Goal: Task Accomplishment & Management: Manage account settings

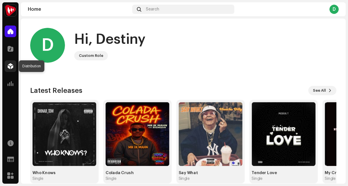
click at [11, 67] on span at bounding box center [11, 66] width 6 height 5
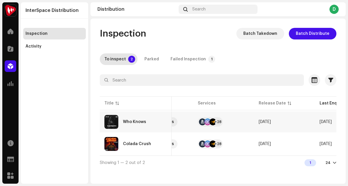
scroll to position [0, 116]
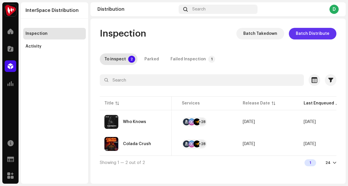
click at [315, 35] on span "Batch Distribute" at bounding box center [313, 34] width 34 height 12
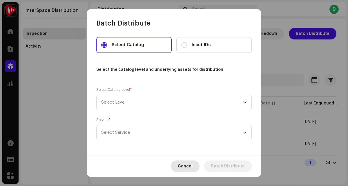
click at [192, 165] on span "Cancel" at bounding box center [185, 166] width 15 height 12
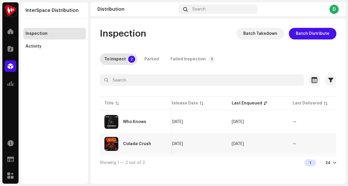
scroll to position [0, 262]
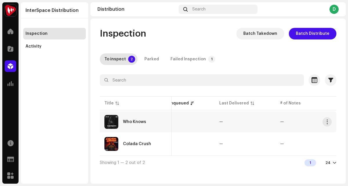
click at [134, 122] on div "Who Knows" at bounding box center [134, 122] width 23 height 4
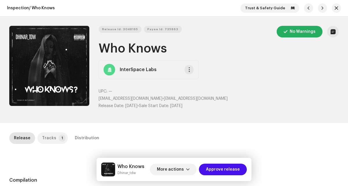
click at [52, 143] on div "Tracks" at bounding box center [49, 138] width 14 height 12
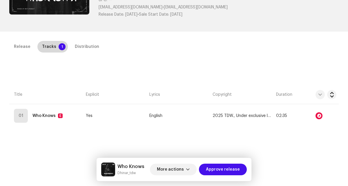
scroll to position [132, 0]
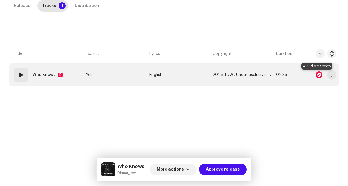
click at [317, 74] on div at bounding box center [319, 74] width 7 height 7
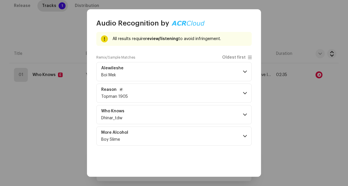
scroll to position [28, 0]
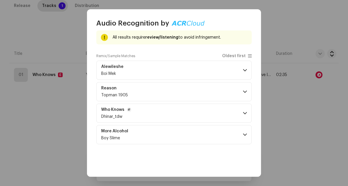
click at [243, 115] on span at bounding box center [245, 113] width 4 height 5
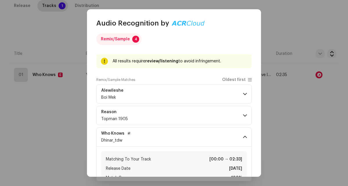
scroll to position [0, 0]
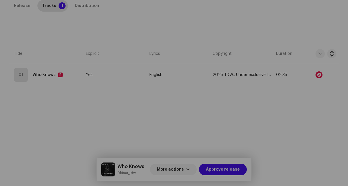
click at [275, 132] on div "Audio Recognition by Remix/Sample 4 All results require review/listening to avo…" at bounding box center [174, 93] width 348 height 186
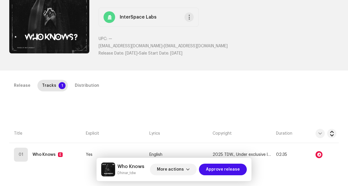
scroll to position [132, 0]
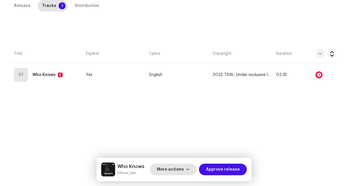
click at [183, 169] on span "More actions" at bounding box center [170, 170] width 27 height 12
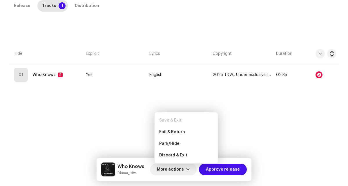
click at [240, 138] on div "Release Tracks 1 Distribution Compilation Is it a compilation? * No Yes Metadat…" at bounding box center [174, 79] width 348 height 158
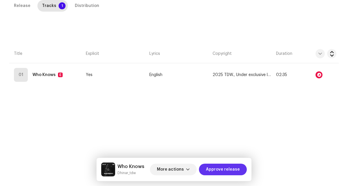
click at [237, 166] on span "Approve release" at bounding box center [223, 170] width 34 height 12
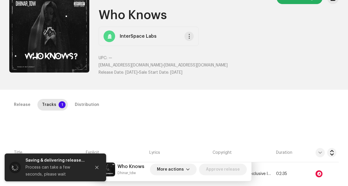
scroll to position [0, 0]
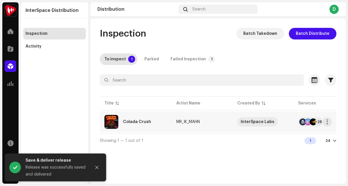
click at [161, 119] on div "Colada Crush" at bounding box center [135, 122] width 63 height 14
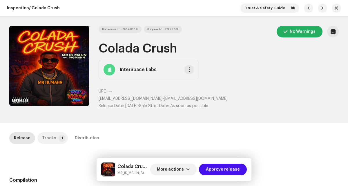
click at [48, 139] on div "Tracks" at bounding box center [49, 138] width 14 height 12
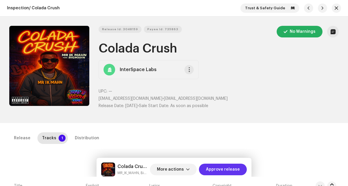
click at [225, 170] on span "Approve release" at bounding box center [223, 170] width 34 height 12
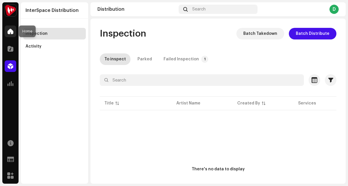
click at [8, 34] on span at bounding box center [11, 31] width 6 height 5
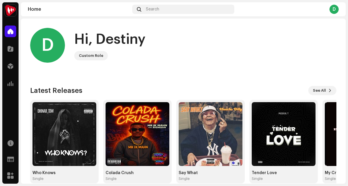
click at [313, 96] on div "Latest Releases See All Who Knows Single Colada Crush Single Say What Single Te…" at bounding box center [183, 135] width 306 height 98
click at [318, 91] on span "See All" at bounding box center [319, 91] width 13 height 12
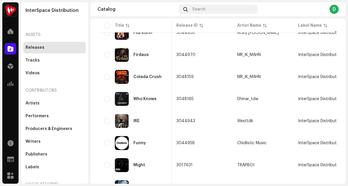
scroll to position [0, 64]
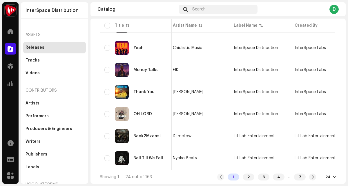
click at [333, 177] on div at bounding box center [334, 177] width 3 height 5
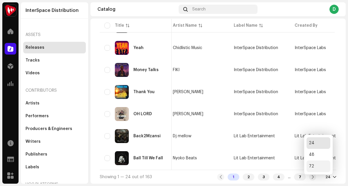
click at [315, 166] on div "72" at bounding box center [319, 166] width 24 height 12
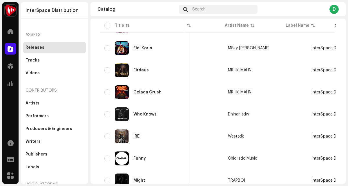
scroll to position [110, 0]
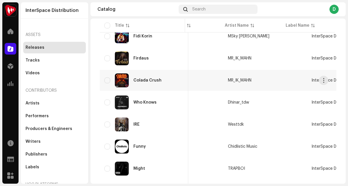
click at [144, 76] on div "Colada Crush" at bounding box center [143, 80] width 79 height 14
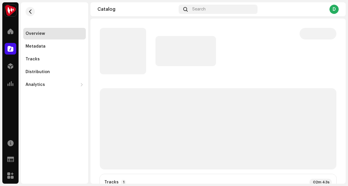
scroll to position [4, 0]
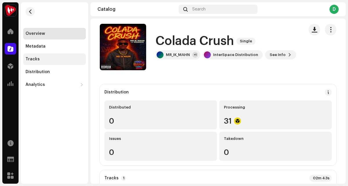
click at [28, 59] on div "Tracks" at bounding box center [33, 59] width 14 height 5
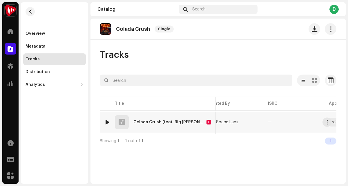
scroll to position [0, 136]
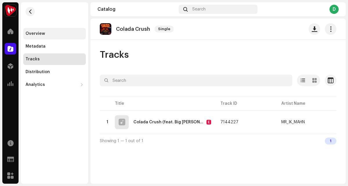
click at [55, 35] on div "Overview" at bounding box center [55, 33] width 58 height 5
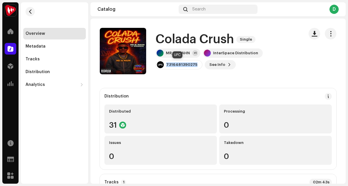
drag, startPoint x: 196, startPoint y: 66, endPoint x: 166, endPoint y: 65, distance: 30.8
click at [166, 65] on div "7316481390275" at bounding box center [179, 64] width 47 height 9
copy div "7316481390275"
